Goal: Task Accomplishment & Management: Complete application form

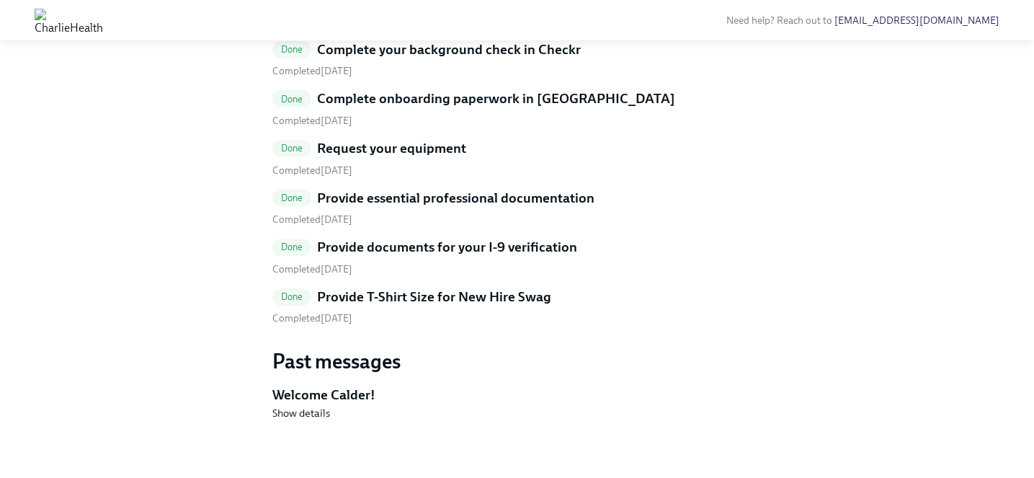
scroll to position [783, 0]
click at [522, 324] on div "Done Complete your background check in Checkr Completed [DATE] Done Complete on…" at bounding box center [517, 182] width 490 height 285
click at [524, 306] on h5 "Provide T-Shirt Size for New Hire Swag" at bounding box center [434, 297] width 234 height 19
